Goal: Information Seeking & Learning: Learn about a topic

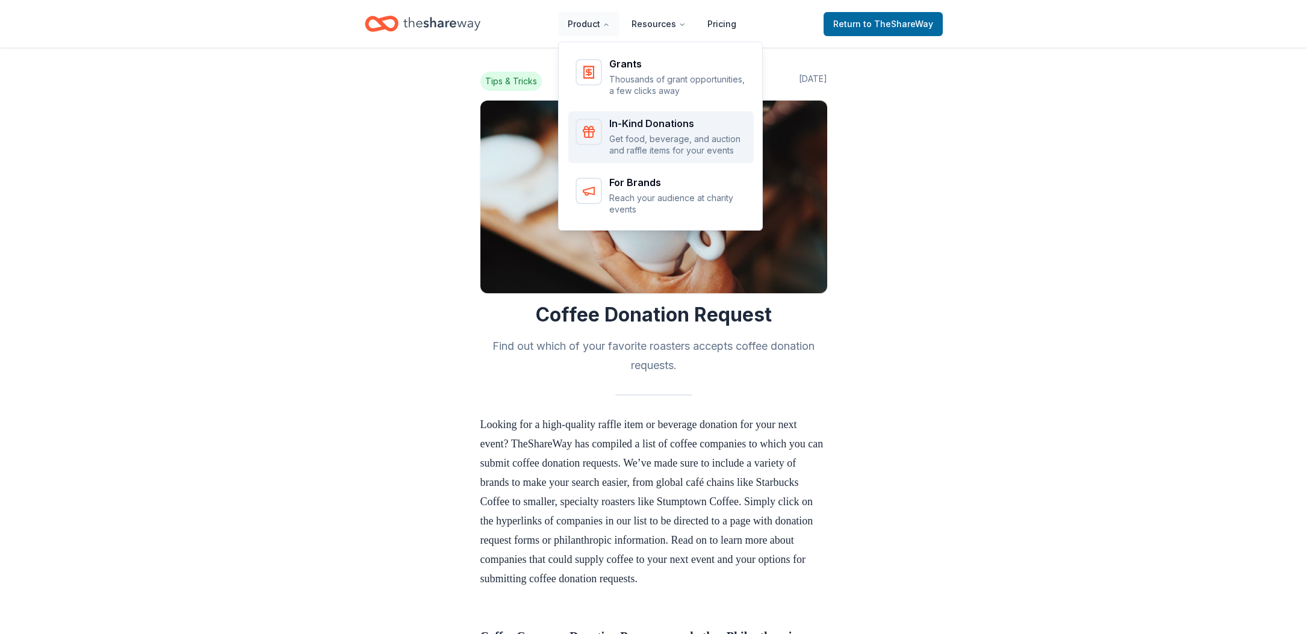
click at [628, 121] on div "In-Kind Donations" at bounding box center [677, 124] width 137 height 10
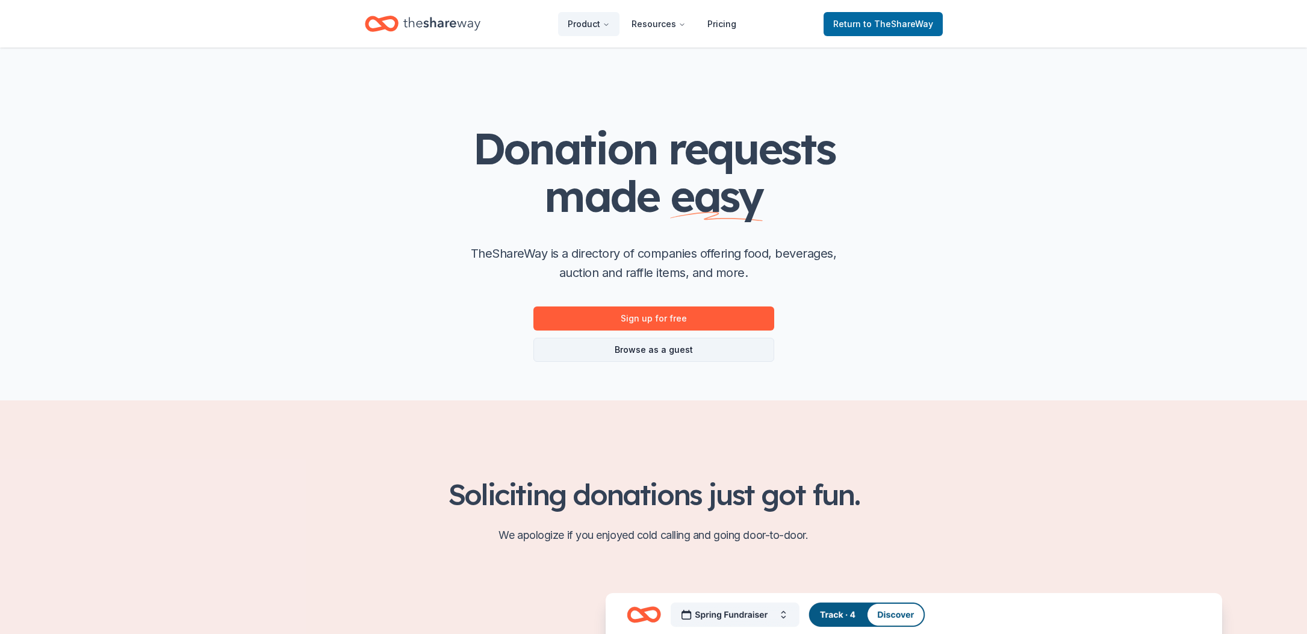
click at [603, 353] on link "Browse as a guest" at bounding box center [654, 350] width 241 height 24
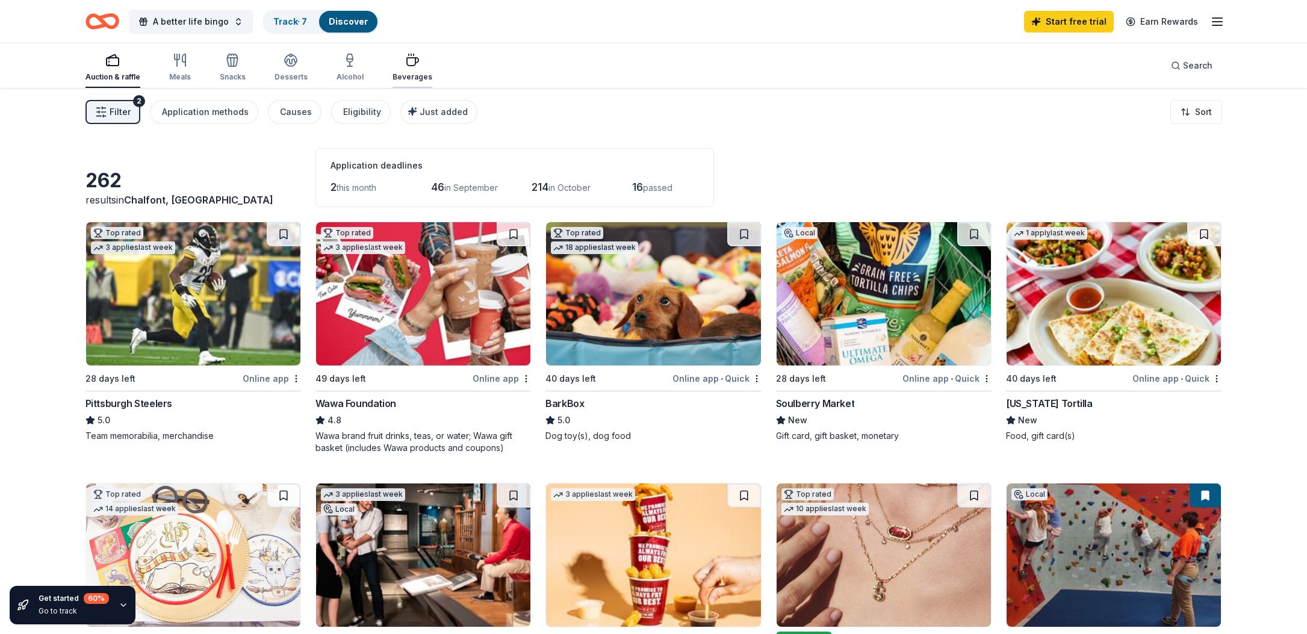
click at [411, 64] on icon "button" at bounding box center [412, 60] width 14 height 14
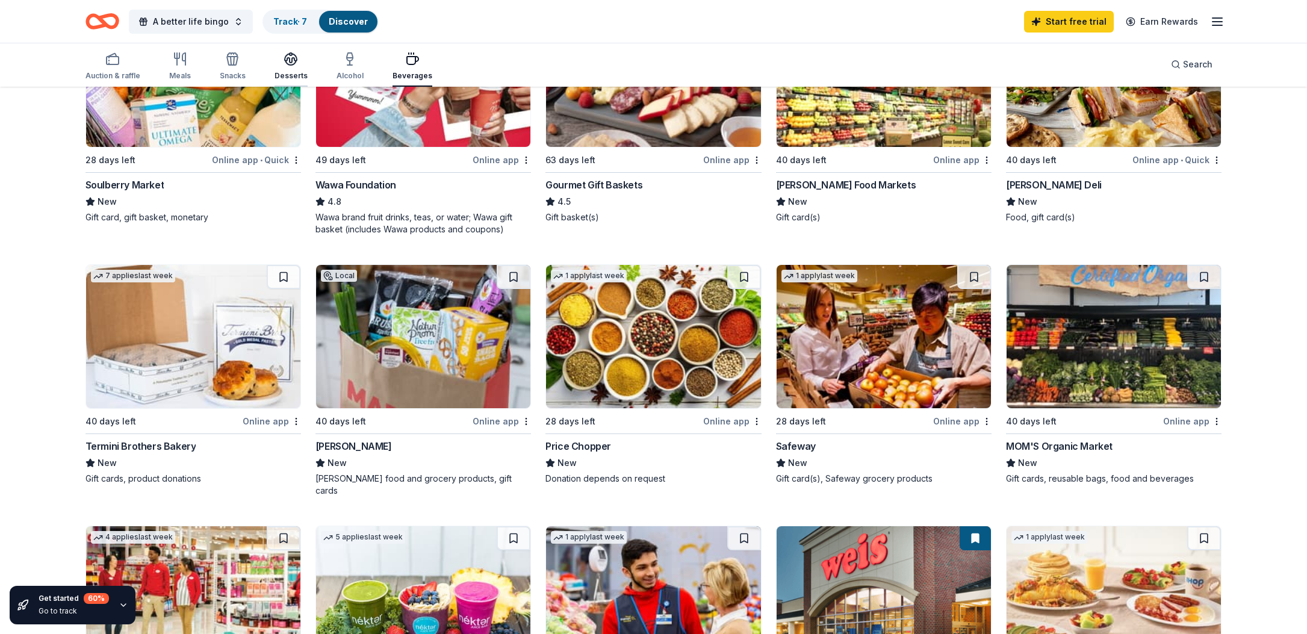
scroll to position [216, 0]
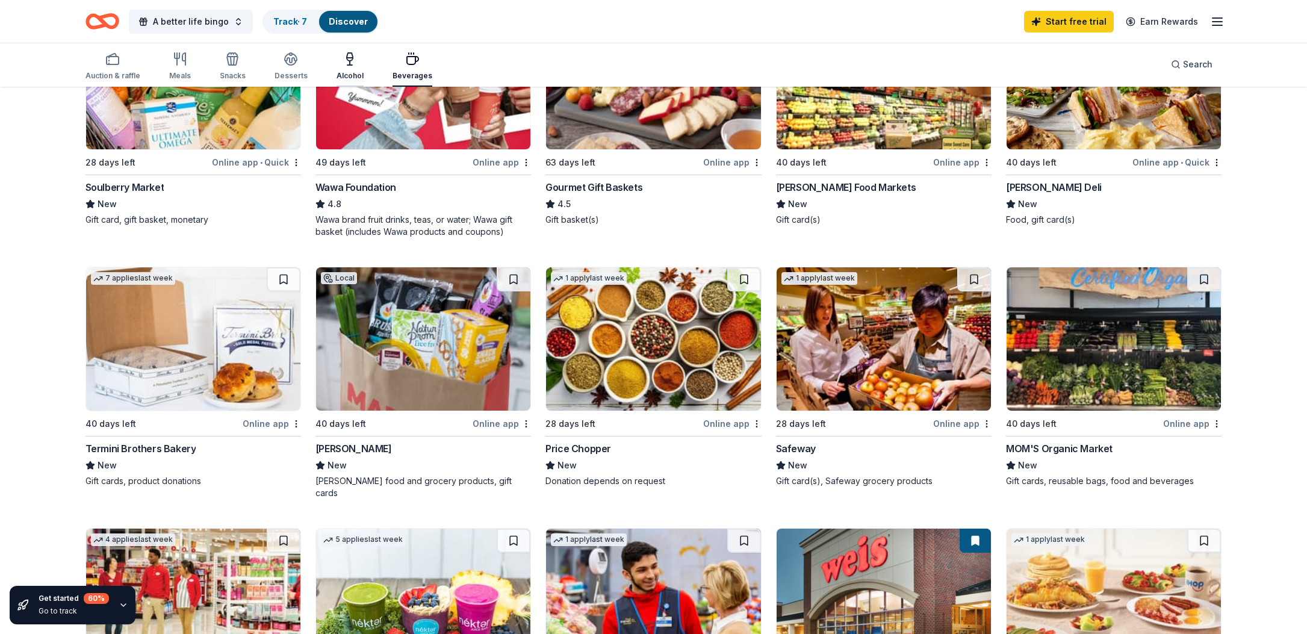
click at [343, 64] on icon "button" at bounding box center [350, 59] width 14 height 14
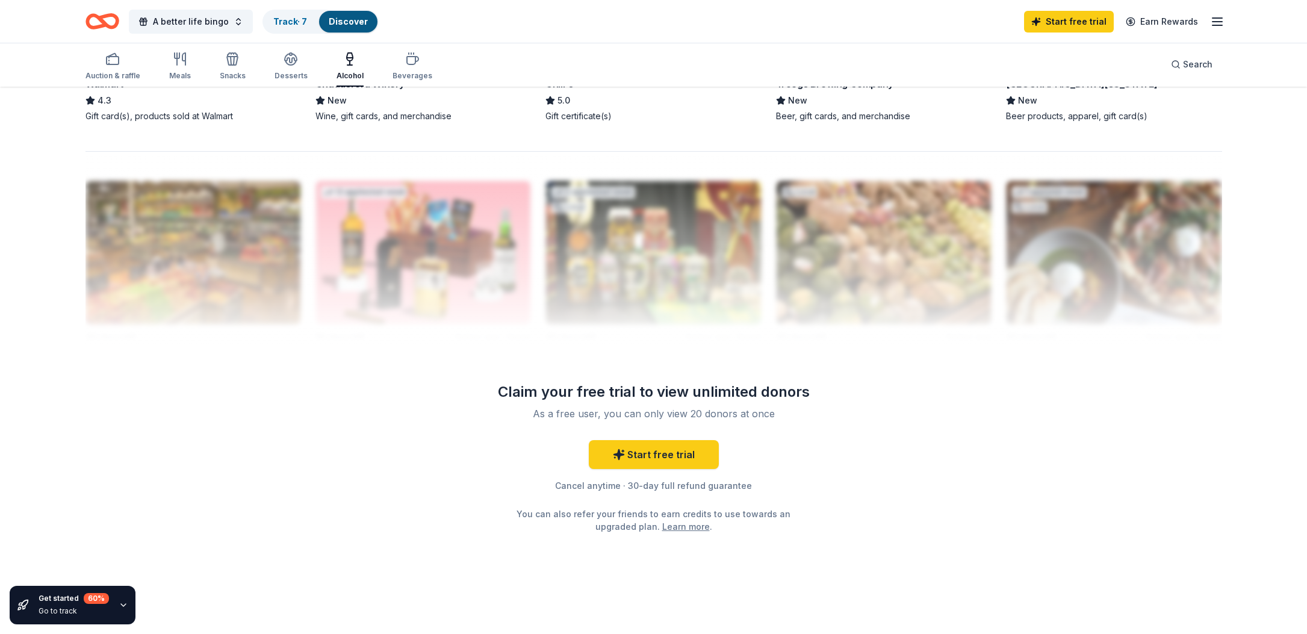
scroll to position [1080, 0]
click at [294, 61] on icon "button" at bounding box center [291, 59] width 14 height 14
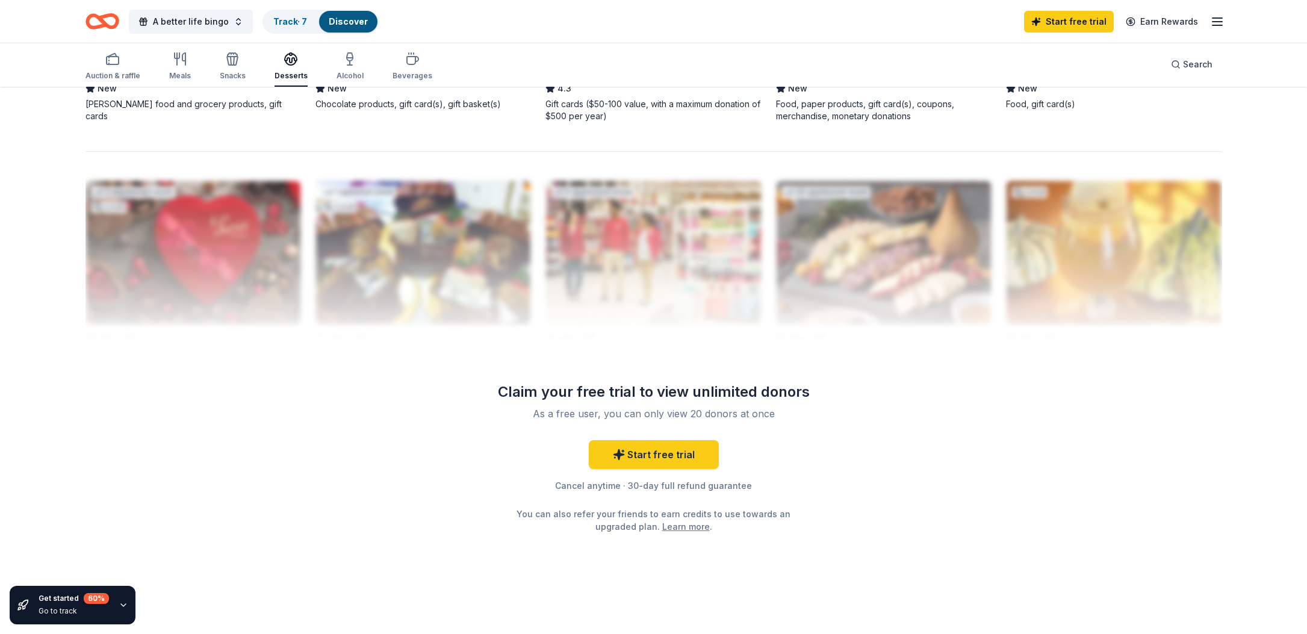
scroll to position [1092, 0]
click at [237, 69] on div "Snacks" at bounding box center [233, 66] width 26 height 29
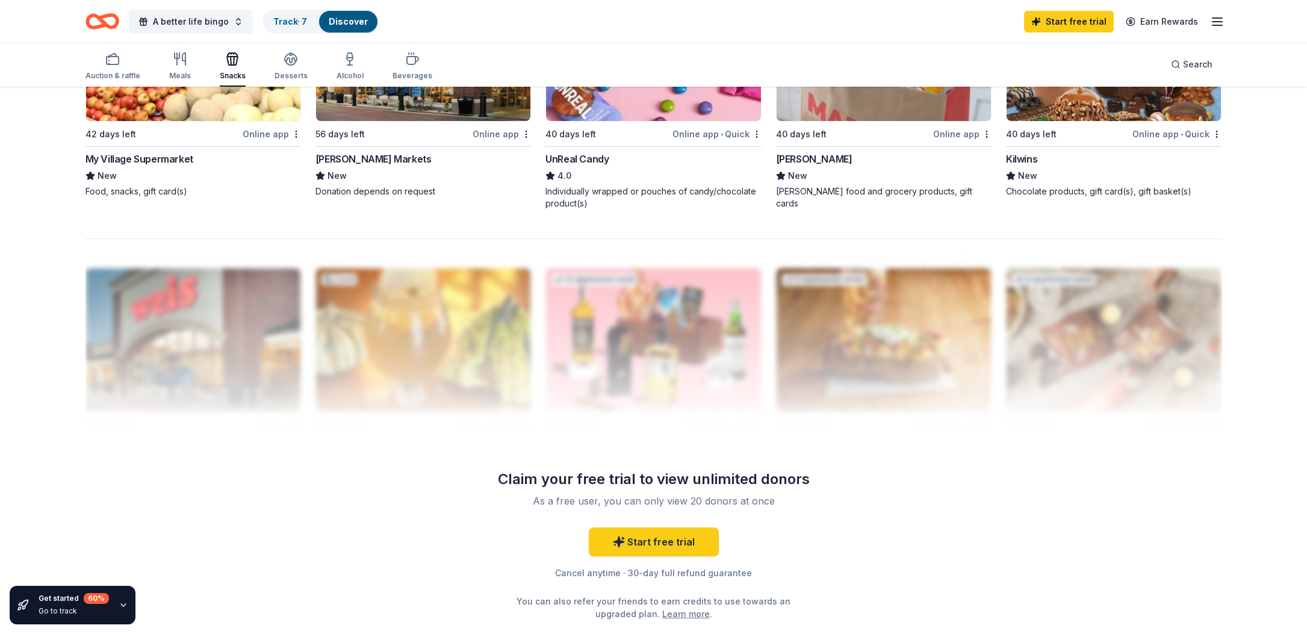
scroll to position [993, 0]
click at [176, 65] on icon "button" at bounding box center [180, 59] width 14 height 14
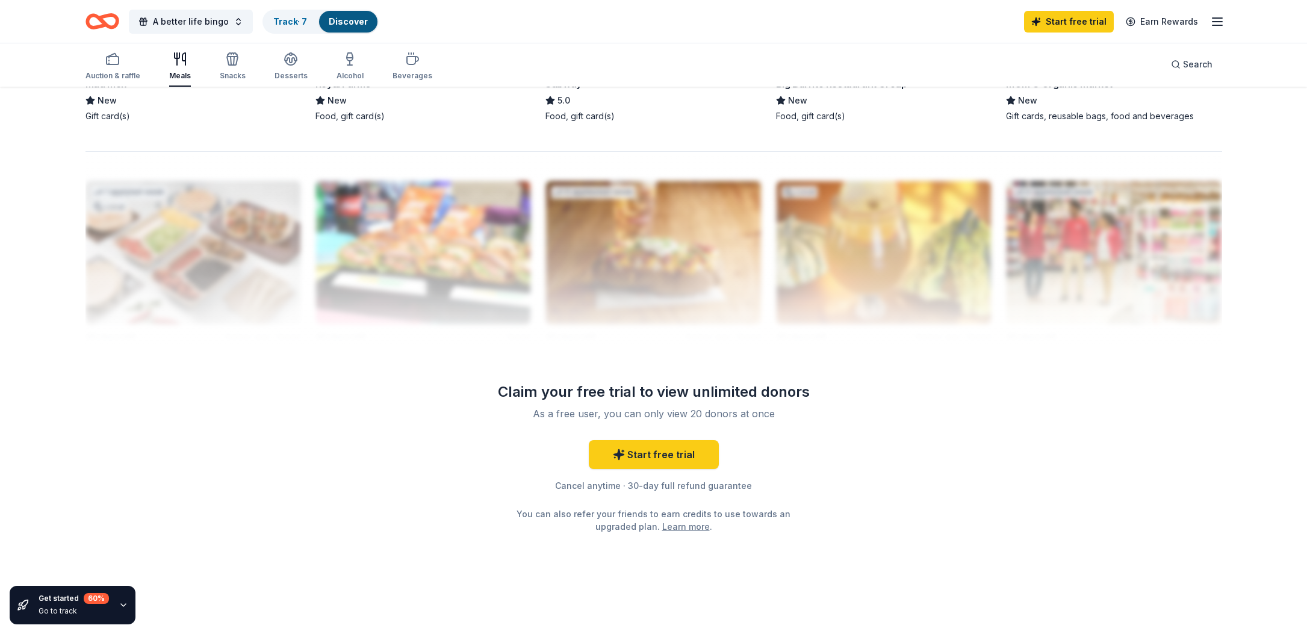
scroll to position [1092, 0]
click at [114, 66] on div "Auction & raffle" at bounding box center [113, 66] width 55 height 29
